Goal: Task Accomplishment & Management: Use online tool/utility

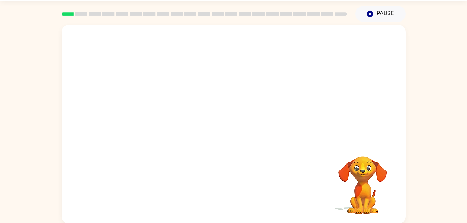
scroll to position [21, 0]
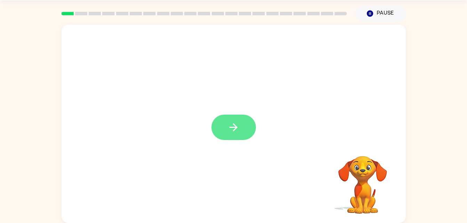
click at [230, 138] on button "button" at bounding box center [233, 127] width 45 height 25
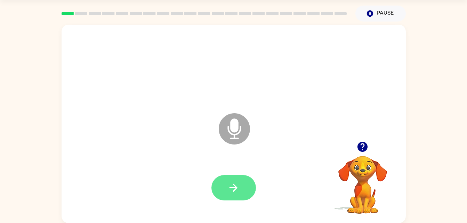
click at [234, 194] on icon "button" at bounding box center [233, 188] width 12 height 12
click at [235, 186] on icon "button" at bounding box center [234, 188] width 8 height 8
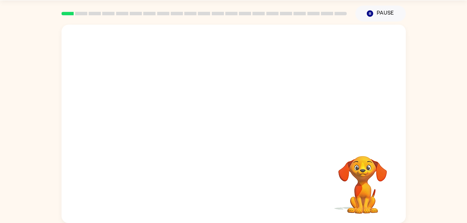
click at [376, 184] on video "Your browser must support playing .mp4 files to use Literably. Please try using…" at bounding box center [363, 180] width 70 height 70
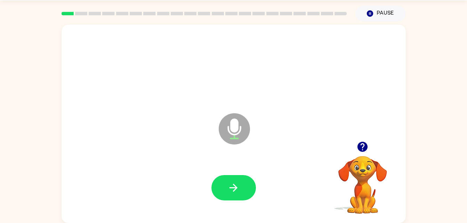
drag, startPoint x: 238, startPoint y: 190, endPoint x: 221, endPoint y: 192, distance: 16.8
click at [221, 192] on button "button" at bounding box center [233, 187] width 45 height 25
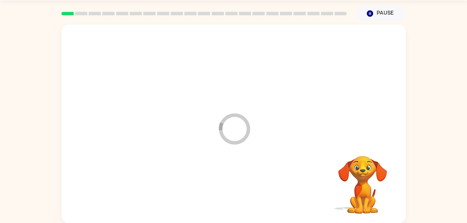
click at [410, 134] on div "Loader Your response is being sent to our graders Your browser must support pla…" at bounding box center [233, 123] width 467 height 202
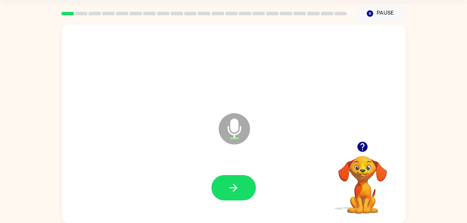
drag, startPoint x: 55, startPoint y: 18, endPoint x: 287, endPoint y: 228, distance: 312.4
click at [287, 223] on html "[PERSON_NAME] ( Logout ) Pause Pause Microphone The Microphone is here when it …" at bounding box center [233, 101] width 467 height 244
drag, startPoint x: 287, startPoint y: 228, endPoint x: 243, endPoint y: 186, distance: 60.8
click at [243, 186] on button "button" at bounding box center [233, 187] width 45 height 25
click at [226, 191] on button "button" at bounding box center [233, 187] width 45 height 25
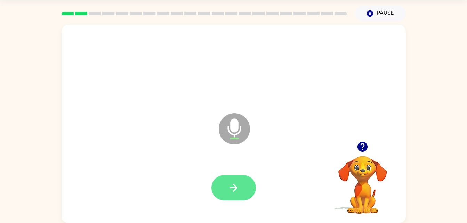
click at [246, 198] on button "button" at bounding box center [233, 187] width 45 height 25
click at [363, 175] on video "Your browser must support playing .mp4 files to use Literably. Please try using…" at bounding box center [363, 180] width 70 height 70
click at [363, 146] on icon "button" at bounding box center [362, 147] width 10 height 10
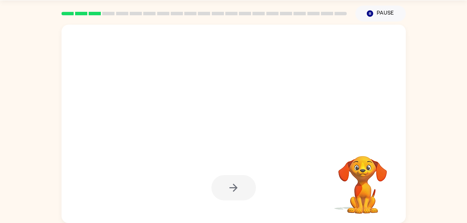
click at [390, 136] on div at bounding box center [234, 124] width 344 height 199
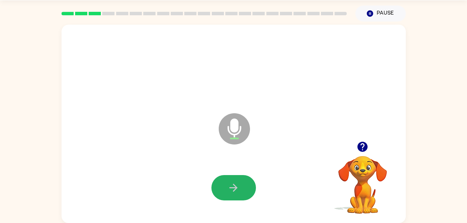
drag, startPoint x: 232, startPoint y: 181, endPoint x: 243, endPoint y: 172, distance: 14.3
click at [243, 172] on div at bounding box center [234, 188] width 330 height 57
click at [255, 179] on div at bounding box center [233, 187] width 45 height 25
click at [252, 183] on button "button" at bounding box center [233, 187] width 45 height 25
click at [252, 183] on div at bounding box center [233, 187] width 45 height 25
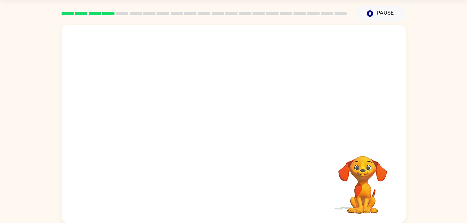
drag, startPoint x: 311, startPoint y: 187, endPoint x: 287, endPoint y: 108, distance: 82.9
click at [287, 108] on div at bounding box center [217, 111] width 297 height 25
click at [393, 116] on div at bounding box center [234, 124] width 344 height 199
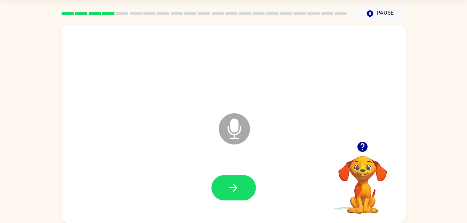
drag, startPoint x: 393, startPoint y: 116, endPoint x: 234, endPoint y: 135, distance: 160.7
click at [234, 135] on div "Microphone The Microphone is here when it is your turn to talk" at bounding box center [234, 124] width 344 height 199
drag, startPoint x: 234, startPoint y: 135, endPoint x: 268, endPoint y: 179, distance: 55.7
click at [268, 179] on div at bounding box center [234, 188] width 330 height 57
click at [246, 191] on button "button" at bounding box center [233, 187] width 45 height 25
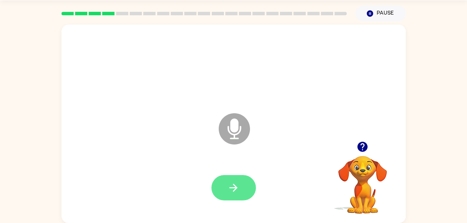
click at [217, 182] on button "button" at bounding box center [233, 187] width 45 height 25
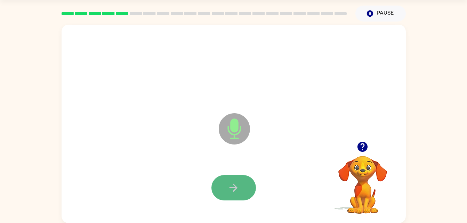
click at [244, 185] on button "button" at bounding box center [233, 187] width 45 height 25
click at [241, 187] on button "button" at bounding box center [233, 187] width 45 height 25
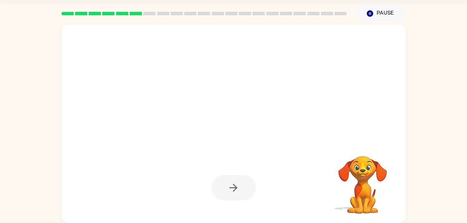
click at [221, 191] on div at bounding box center [233, 187] width 45 height 25
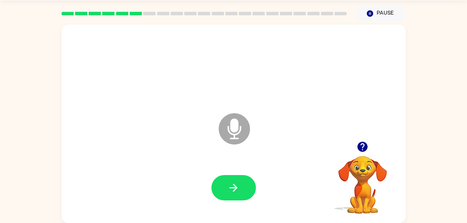
click at [224, 191] on button "button" at bounding box center [233, 187] width 45 height 25
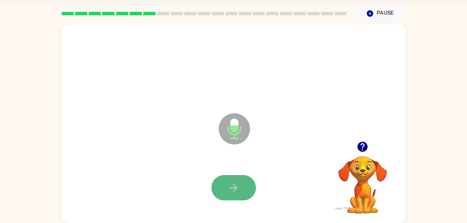
click at [242, 189] on button "button" at bounding box center [233, 187] width 45 height 25
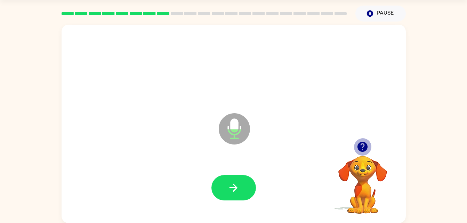
click at [364, 151] on icon "button" at bounding box center [362, 147] width 10 height 10
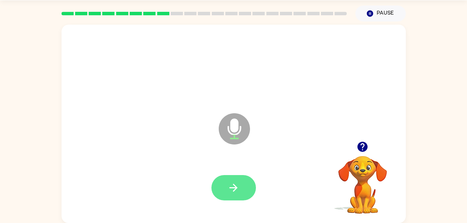
click at [247, 192] on button "button" at bounding box center [233, 187] width 45 height 25
click at [228, 194] on button "button" at bounding box center [233, 187] width 45 height 25
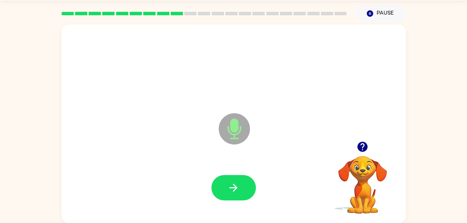
click at [246, 201] on div at bounding box center [234, 188] width 330 height 57
click at [241, 193] on button "button" at bounding box center [233, 187] width 45 height 25
drag, startPoint x: 240, startPoint y: 194, endPoint x: 220, endPoint y: 186, distance: 21.6
click at [220, 186] on button "button" at bounding box center [233, 187] width 45 height 25
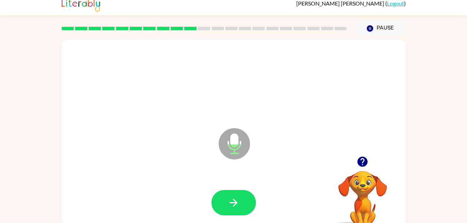
scroll to position [6, 0]
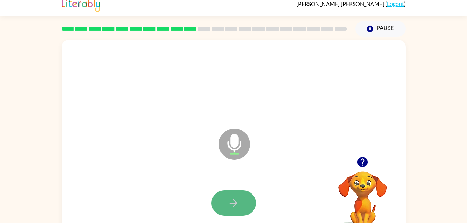
click at [253, 199] on button "button" at bounding box center [233, 203] width 45 height 25
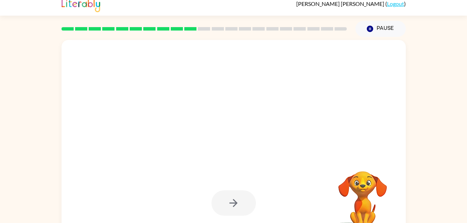
scroll to position [21, 0]
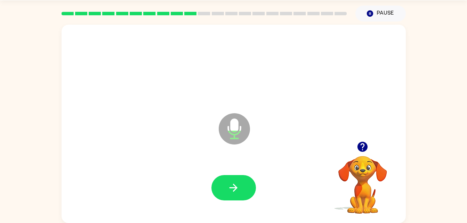
click at [252, 178] on div at bounding box center [233, 187] width 45 height 25
click at [368, 152] on icon "button" at bounding box center [362, 147] width 12 height 12
drag, startPoint x: 321, startPoint y: 138, endPoint x: 234, endPoint y: 186, distance: 99.6
click at [234, 186] on icon "button" at bounding box center [233, 188] width 12 height 12
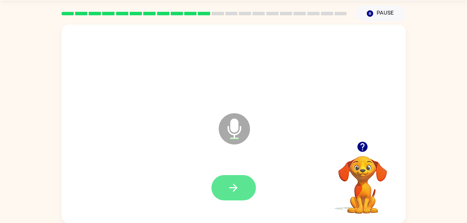
click at [239, 196] on button "button" at bounding box center [233, 187] width 45 height 25
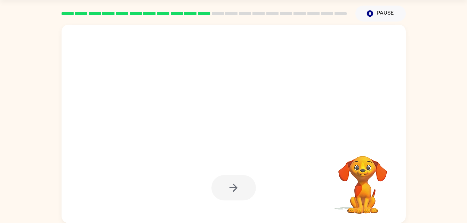
drag, startPoint x: 254, startPoint y: 107, endPoint x: 264, endPoint y: 145, distance: 39.2
click at [264, 145] on div at bounding box center [234, 124] width 344 height 199
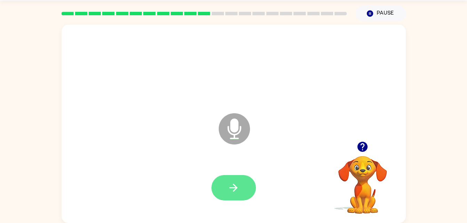
click at [236, 192] on icon "button" at bounding box center [233, 188] width 12 height 12
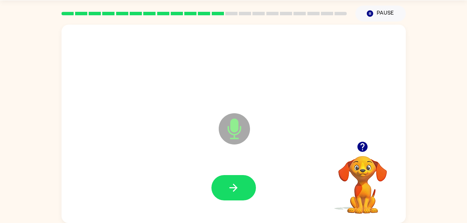
click at [190, 103] on div "Microphone The Microphone is here when it is your turn to talk" at bounding box center [217, 111] width 297 height 25
drag, startPoint x: 233, startPoint y: 189, endPoint x: 210, endPoint y: 184, distance: 23.1
click at [210, 184] on div at bounding box center [234, 188] width 330 height 57
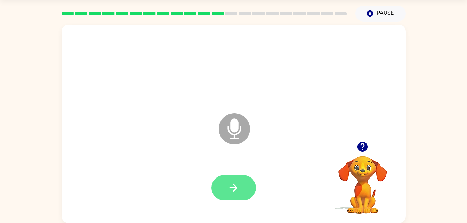
click at [235, 199] on button "button" at bounding box center [233, 187] width 45 height 25
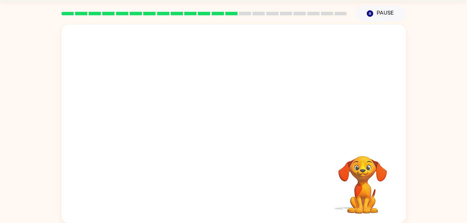
scroll to position [0, 0]
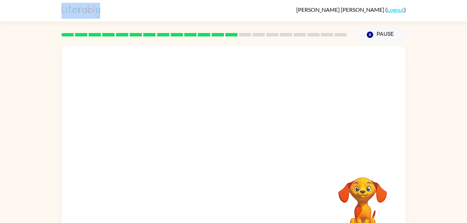
drag, startPoint x: 247, startPoint y: 90, endPoint x: 264, endPoint y: 45, distance: 48.3
click at [264, 45] on div "[PERSON_NAME] ( Logout ) Pause Pause Your browser must support playing .mp4 fil…" at bounding box center [233, 122] width 467 height 244
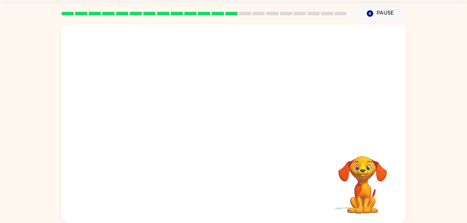
click at [356, 139] on div at bounding box center [234, 124] width 344 height 199
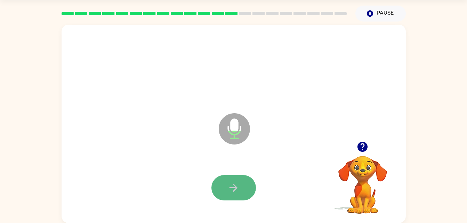
click at [245, 190] on button "button" at bounding box center [233, 187] width 45 height 25
click at [234, 190] on icon "button" at bounding box center [233, 188] width 12 height 12
click at [237, 190] on icon "button" at bounding box center [233, 188] width 12 height 12
click at [233, 184] on icon "button" at bounding box center [233, 188] width 12 height 12
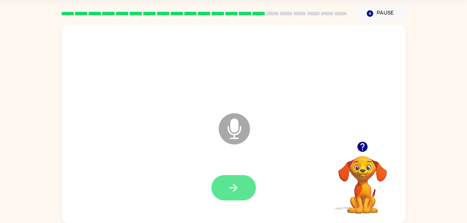
click at [249, 193] on button "button" at bounding box center [233, 187] width 45 height 25
click at [230, 189] on icon "button" at bounding box center [233, 188] width 12 height 12
click at [231, 193] on icon "button" at bounding box center [233, 188] width 12 height 12
click at [237, 188] on icon "button" at bounding box center [234, 188] width 8 height 8
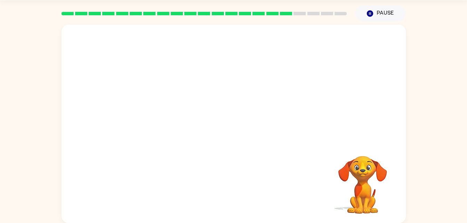
drag, startPoint x: 422, startPoint y: 108, endPoint x: 152, endPoint y: 130, distance: 271.1
click at [152, 130] on div "Your browser must support playing .mp4 files to use Literably. Please try using…" at bounding box center [233, 123] width 467 height 202
click at [238, 8] on div at bounding box center [204, 13] width 294 height 24
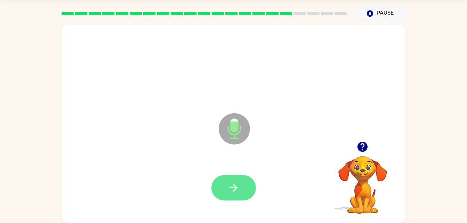
click at [234, 192] on icon "button" at bounding box center [233, 188] width 12 height 12
click at [239, 188] on icon "button" at bounding box center [233, 188] width 12 height 12
click at [216, 192] on button "button" at bounding box center [233, 187] width 45 height 25
click at [244, 192] on button "button" at bounding box center [233, 187] width 45 height 25
click at [231, 180] on button "button" at bounding box center [233, 187] width 45 height 25
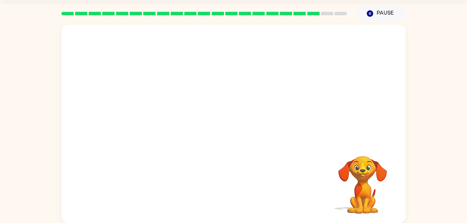
click at [171, 118] on div at bounding box center [217, 111] width 297 height 25
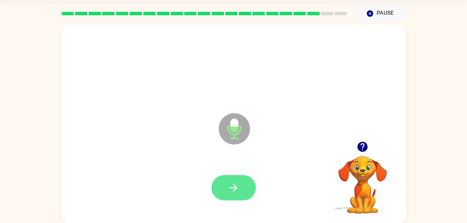
click at [241, 196] on button "button" at bounding box center [233, 187] width 45 height 25
click at [230, 195] on button "button" at bounding box center [233, 187] width 45 height 25
click at [232, 184] on icon "button" at bounding box center [233, 188] width 12 height 12
click at [227, 178] on button "button" at bounding box center [233, 187] width 45 height 25
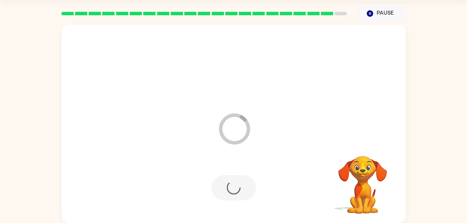
scroll to position [9, 0]
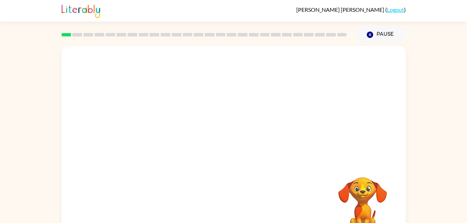
scroll to position [21, 0]
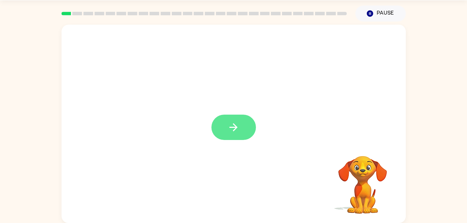
click at [230, 128] on icon "button" at bounding box center [233, 127] width 12 height 12
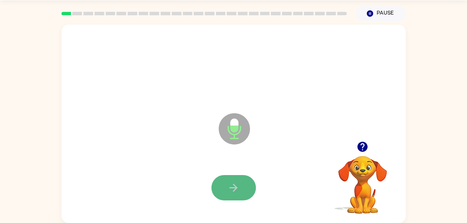
click at [227, 192] on button "button" at bounding box center [233, 187] width 45 height 25
click at [248, 185] on button "button" at bounding box center [233, 187] width 45 height 25
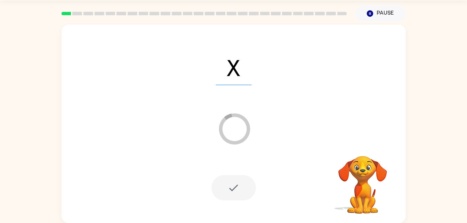
drag, startPoint x: 248, startPoint y: 185, endPoint x: 147, endPoint y: 147, distance: 108.5
click at [147, 147] on div "X Loader Your response is being sent to our graders" at bounding box center [234, 124] width 344 height 199
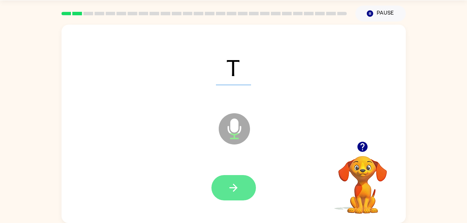
click at [242, 194] on button "button" at bounding box center [233, 187] width 45 height 25
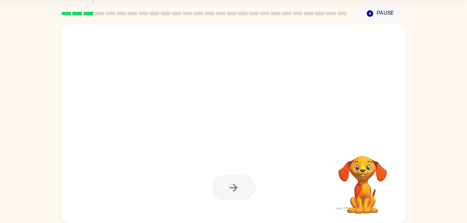
click at [230, 200] on div at bounding box center [233, 187] width 45 height 25
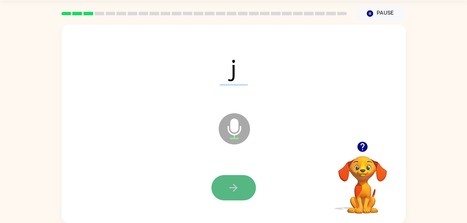
click at [251, 180] on button "button" at bounding box center [233, 187] width 45 height 25
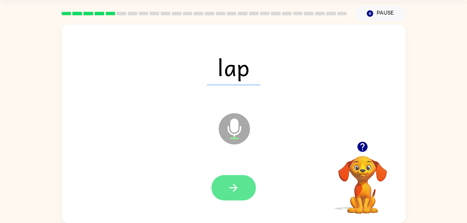
click at [240, 193] on button "button" at bounding box center [233, 187] width 45 height 25
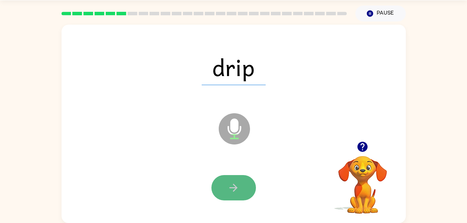
click at [248, 179] on button "button" at bounding box center [233, 187] width 45 height 25
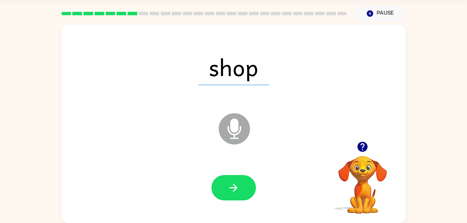
click at [362, 148] on icon "button" at bounding box center [362, 147] width 12 height 12
click at [238, 192] on icon "button" at bounding box center [233, 188] width 12 height 12
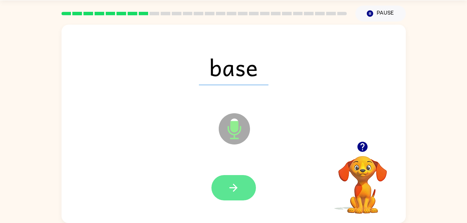
click at [241, 186] on button "button" at bounding box center [233, 187] width 45 height 25
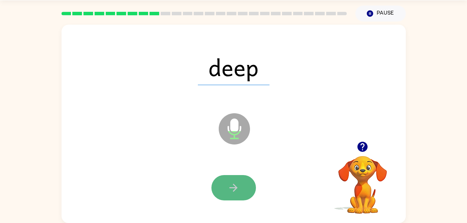
click at [236, 187] on icon "button" at bounding box center [234, 188] width 8 height 8
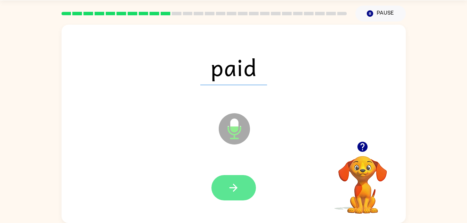
click at [233, 181] on button "button" at bounding box center [233, 187] width 45 height 25
click at [245, 185] on button "button" at bounding box center [233, 187] width 45 height 25
click at [230, 182] on icon "button" at bounding box center [233, 188] width 12 height 12
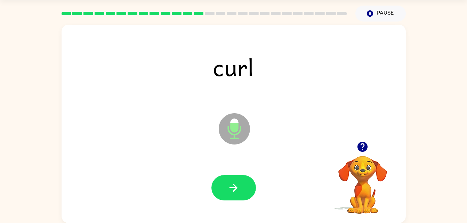
click at [236, 172] on div at bounding box center [234, 188] width 330 height 57
click at [234, 193] on icon "button" at bounding box center [233, 188] width 12 height 12
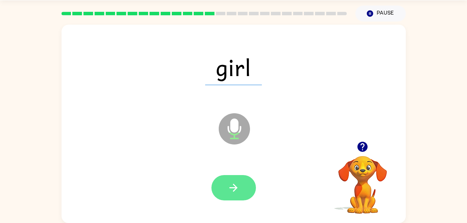
click at [227, 183] on button "button" at bounding box center [233, 187] width 45 height 25
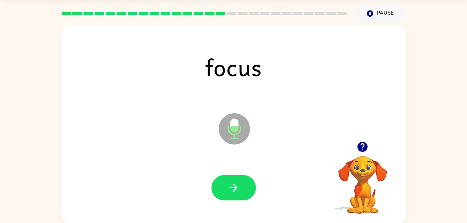
drag, startPoint x: 246, startPoint y: 185, endPoint x: 231, endPoint y: 194, distance: 18.1
click at [231, 194] on icon "button" at bounding box center [233, 188] width 12 height 12
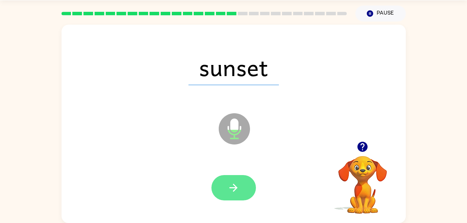
click at [239, 194] on button "button" at bounding box center [233, 187] width 45 height 25
click at [239, 190] on icon "button" at bounding box center [233, 188] width 12 height 12
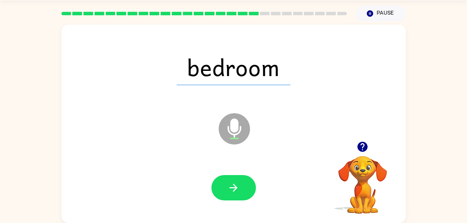
drag, startPoint x: 244, startPoint y: 197, endPoint x: 238, endPoint y: 179, distance: 18.9
click at [238, 179] on button "button" at bounding box center [233, 187] width 45 height 25
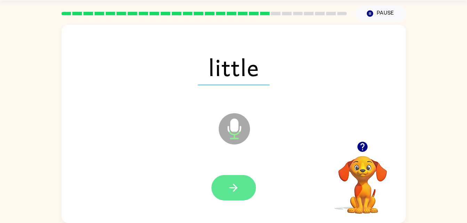
click at [235, 198] on button "button" at bounding box center [233, 187] width 45 height 25
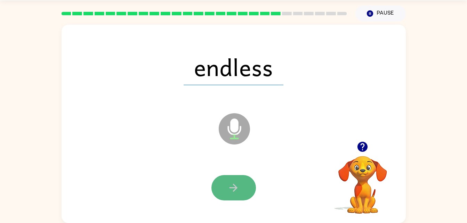
click at [239, 190] on icon "button" at bounding box center [233, 188] width 12 height 12
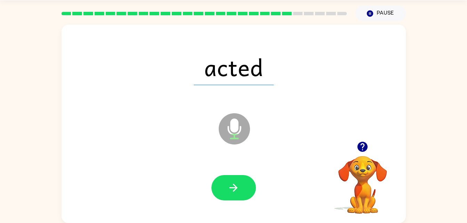
click at [237, 175] on button "button" at bounding box center [233, 187] width 45 height 25
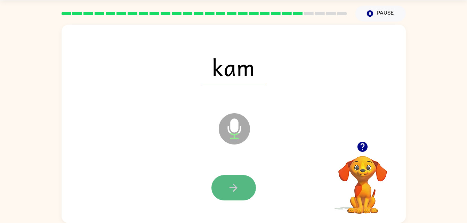
click at [239, 187] on icon "button" at bounding box center [233, 188] width 12 height 12
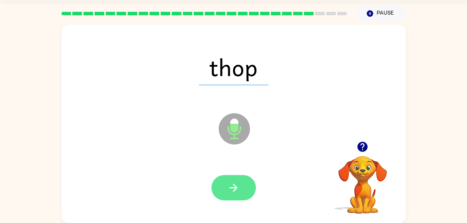
click at [232, 186] on icon "button" at bounding box center [233, 188] width 12 height 12
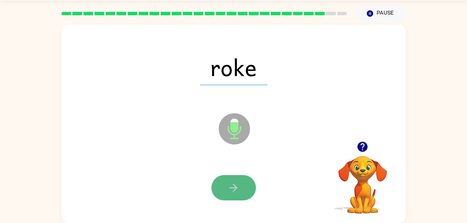
click at [227, 195] on button "button" at bounding box center [233, 187] width 45 height 25
click at [243, 182] on button "button" at bounding box center [233, 187] width 45 height 25
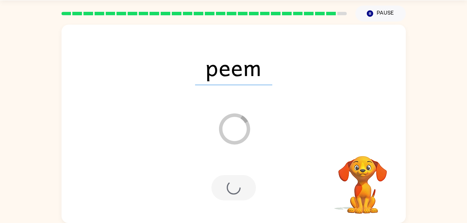
scroll to position [9, 0]
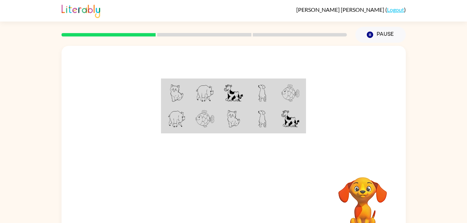
scroll to position [21, 0]
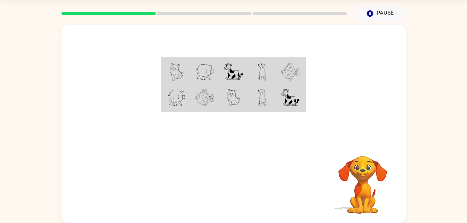
click at [259, 79] on img at bounding box center [262, 71] width 8 height 17
click at [295, 62] on td at bounding box center [290, 71] width 29 height 27
drag, startPoint x: 295, startPoint y: 62, endPoint x: 236, endPoint y: 81, distance: 62.0
click at [236, 81] on tr at bounding box center [233, 71] width 143 height 27
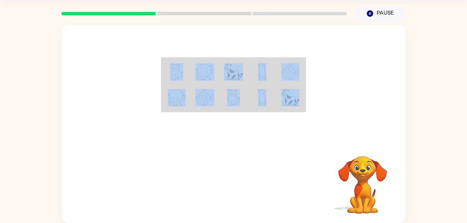
click at [279, 153] on div "Your browser must support playing .mp4 files to use Literably. Please try using…" at bounding box center [234, 124] width 344 height 199
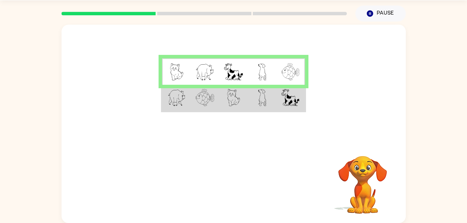
click at [169, 78] on td at bounding box center [176, 71] width 29 height 27
click at [273, 87] on td at bounding box center [262, 98] width 29 height 27
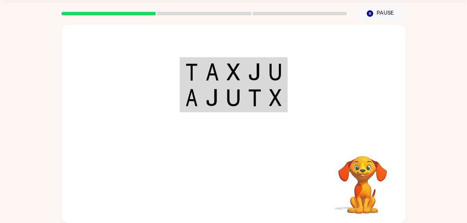
click at [213, 86] on td at bounding box center [212, 98] width 21 height 27
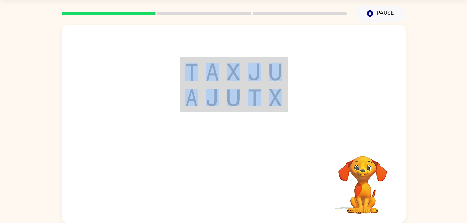
click at [213, 86] on td at bounding box center [212, 98] width 21 height 27
click at [136, 79] on div at bounding box center [234, 83] width 344 height 117
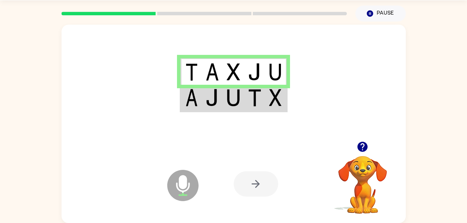
drag, startPoint x: 194, startPoint y: 100, endPoint x: 345, endPoint y: 87, distance: 152.2
click at [345, 87] on div at bounding box center [234, 83] width 344 height 117
click at [243, 108] on td at bounding box center [233, 98] width 21 height 27
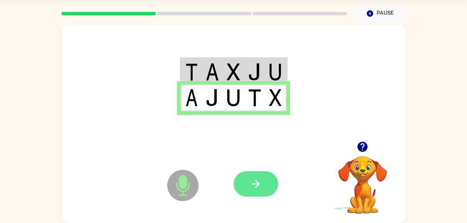
click at [247, 189] on button "button" at bounding box center [256, 183] width 45 height 25
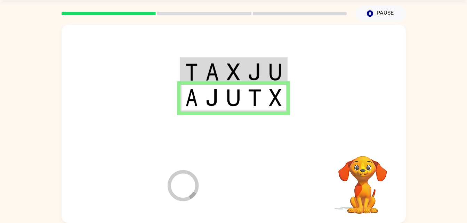
click at [297, 110] on div at bounding box center [234, 83] width 344 height 117
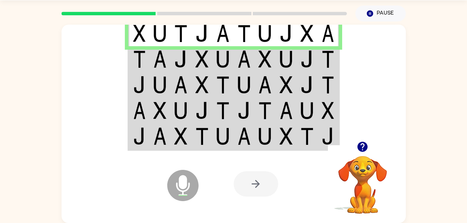
click at [163, 63] on img at bounding box center [159, 58] width 13 height 17
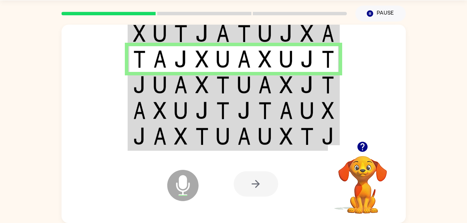
click at [217, 85] on img at bounding box center [222, 84] width 13 height 17
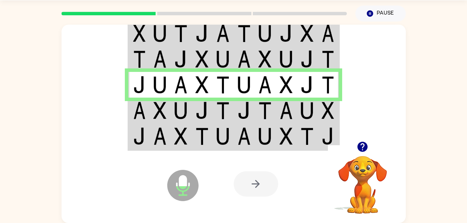
click at [323, 113] on img at bounding box center [328, 110] width 13 height 17
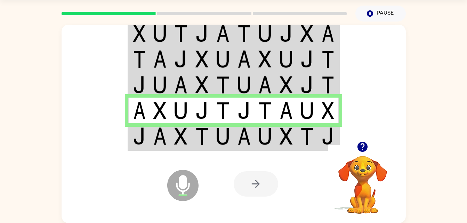
click at [191, 139] on td at bounding box center [180, 136] width 21 height 27
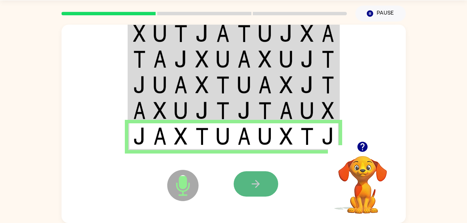
click at [243, 186] on button "button" at bounding box center [256, 183] width 45 height 25
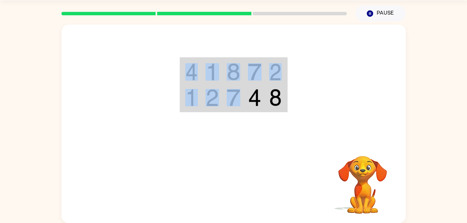
drag, startPoint x: 298, startPoint y: 67, endPoint x: 250, endPoint y: 91, distance: 53.0
click at [250, 91] on div at bounding box center [234, 83] width 344 height 117
drag, startPoint x: 250, startPoint y: 91, endPoint x: 271, endPoint y: 142, distance: 55.4
click at [271, 142] on div "Your browser must support playing .mp4 files to use Literably. Please try using…" at bounding box center [234, 124] width 344 height 199
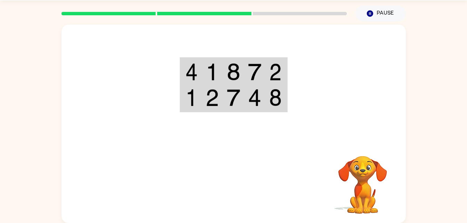
drag, startPoint x: 384, startPoint y: 111, endPoint x: 270, endPoint y: 157, distance: 123.2
click at [256, 185] on div "Your browser must support playing .mp4 files to use Literably. Please try using…" at bounding box center [234, 124] width 344 height 199
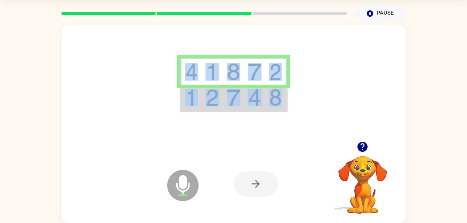
click at [208, 74] on img at bounding box center [212, 71] width 13 height 17
click at [250, 106] on img at bounding box center [254, 97] width 13 height 17
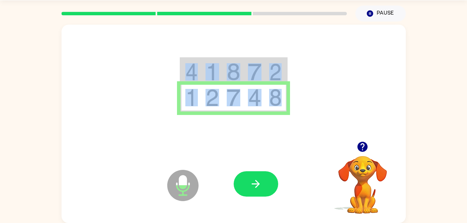
click at [269, 169] on icon "Microphone The Microphone is here when it is your turn to talk" at bounding box center [218, 194] width 104 height 52
click at [275, 178] on button "button" at bounding box center [256, 183] width 45 height 25
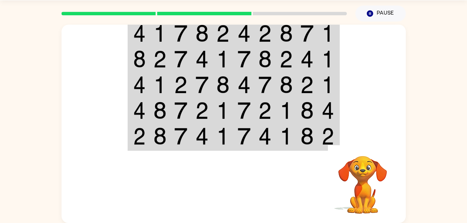
scroll to position [0, 0]
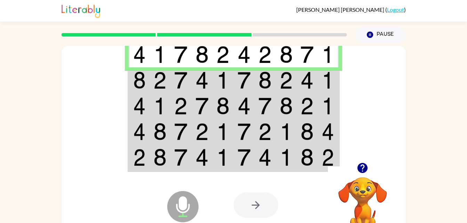
click at [268, 87] on img at bounding box center [264, 80] width 13 height 17
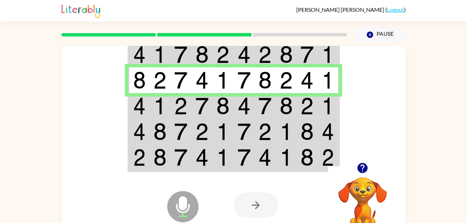
click at [237, 103] on td at bounding box center [244, 106] width 21 height 26
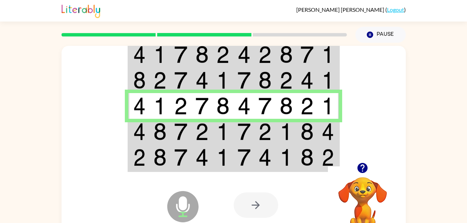
click at [173, 132] on td at bounding box center [180, 132] width 21 height 26
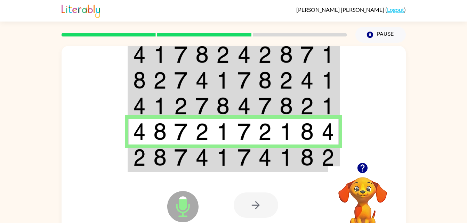
click at [229, 162] on img at bounding box center [222, 157] width 13 height 17
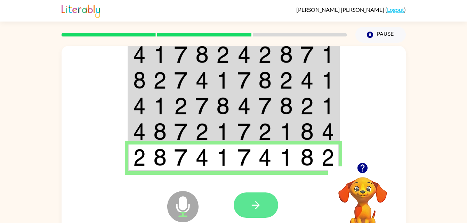
click at [271, 200] on button "button" at bounding box center [256, 205] width 45 height 25
